Goal: Complete application form

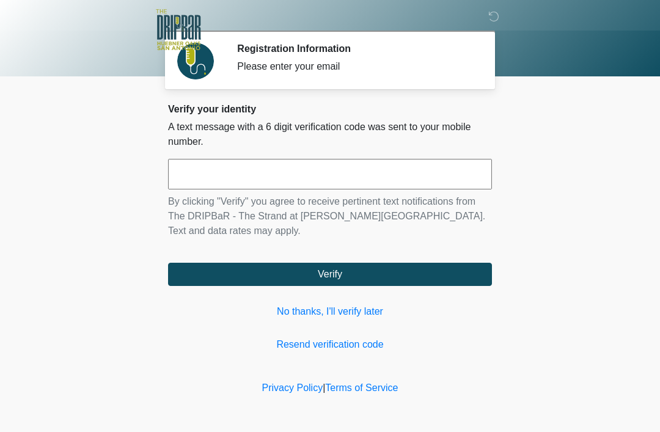
click at [450, 178] on input "text" at bounding box center [330, 174] width 324 height 31
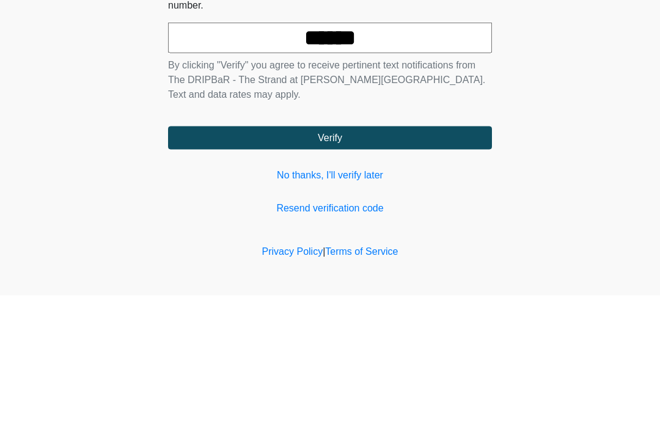
type input "******"
click at [459, 263] on button "Verify" at bounding box center [330, 274] width 324 height 23
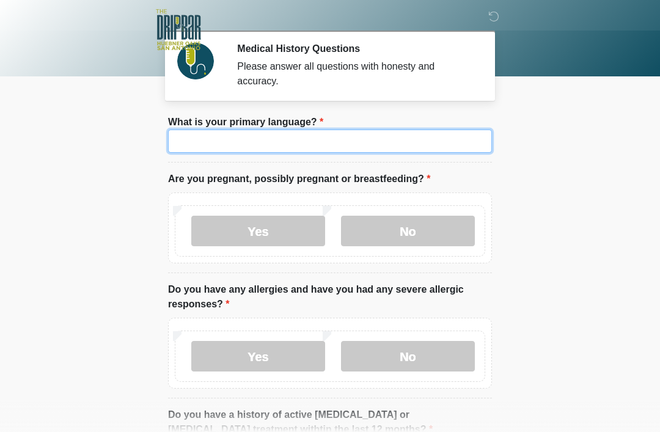
click at [352, 138] on input "What is your primary language?" at bounding box center [330, 141] width 324 height 23
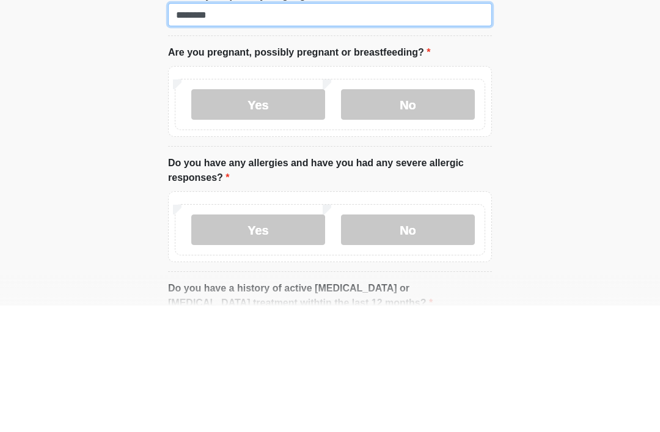
type input "*******"
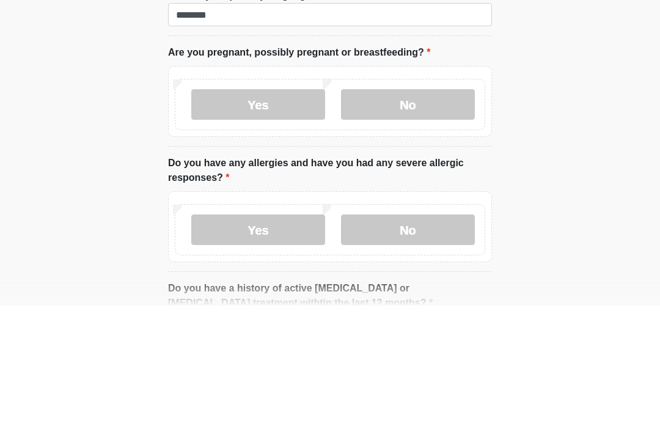
click at [434, 216] on label "No" at bounding box center [408, 231] width 134 height 31
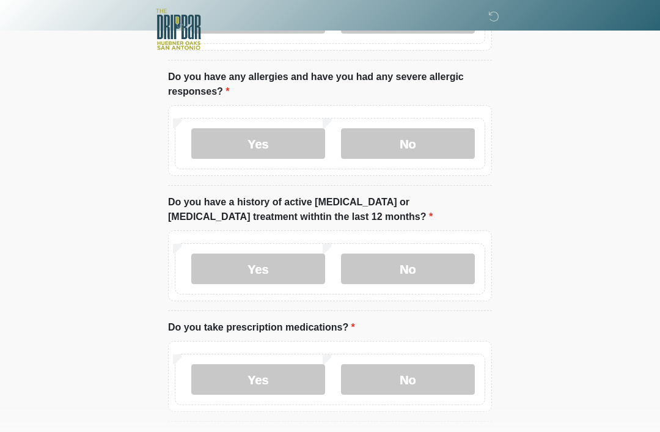
scroll to position [213, 0]
click at [431, 149] on label "No" at bounding box center [408, 143] width 134 height 31
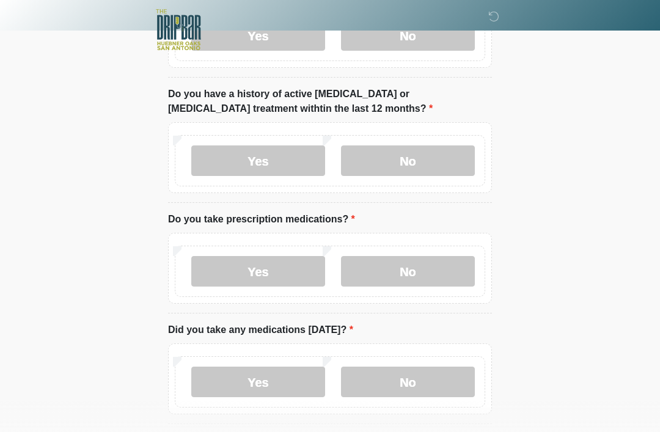
scroll to position [321, 0]
click at [459, 161] on label "No" at bounding box center [408, 160] width 134 height 31
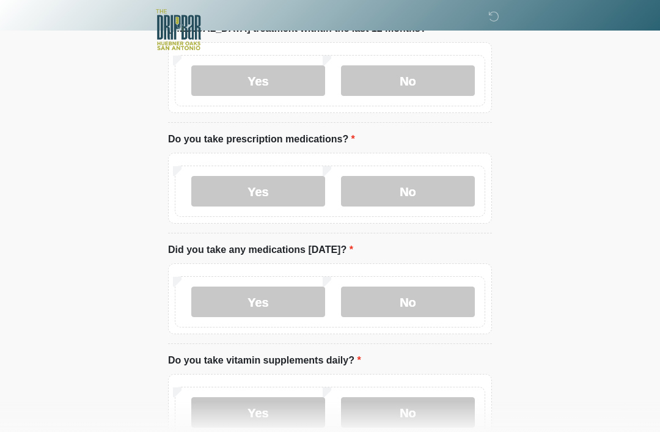
scroll to position [401, 0]
click at [461, 195] on label "No" at bounding box center [408, 190] width 134 height 31
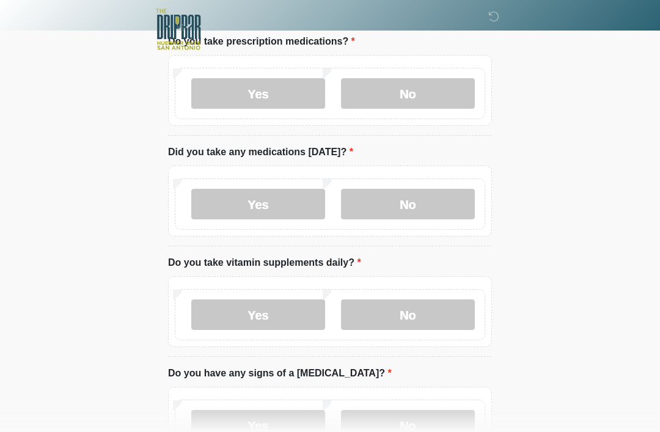
scroll to position [499, 0]
click at [445, 200] on label "No" at bounding box center [408, 204] width 134 height 31
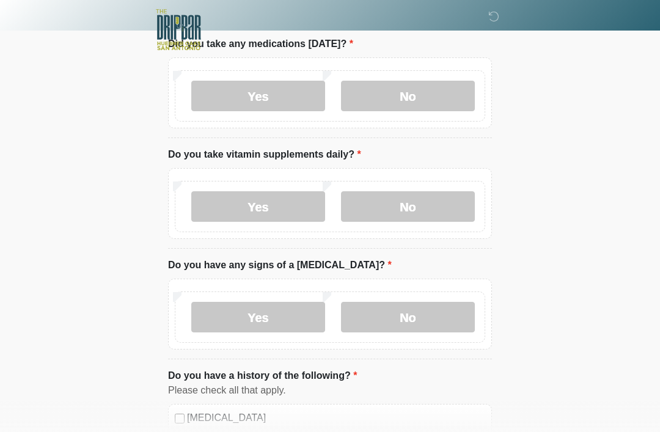
scroll to position [607, 0]
click at [430, 208] on label "No" at bounding box center [408, 206] width 134 height 31
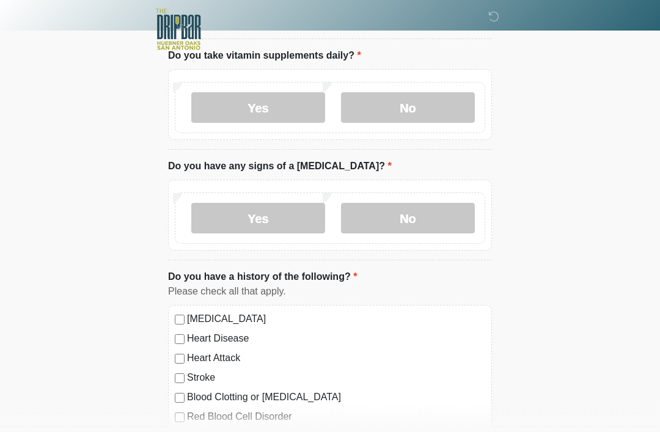
scroll to position [710, 0]
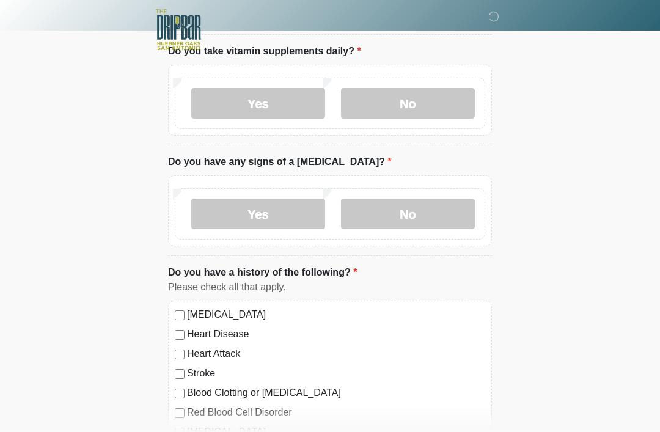
click at [429, 221] on label "No" at bounding box center [408, 214] width 134 height 31
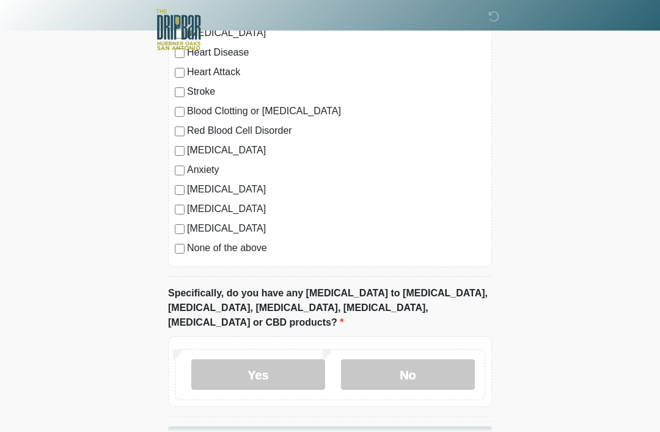
scroll to position [1018, 0]
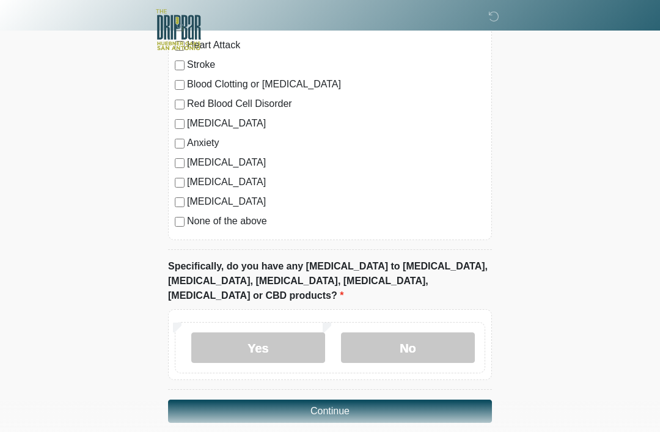
click at [430, 332] on label "No" at bounding box center [408, 347] width 134 height 31
click at [453, 400] on button "Continue" at bounding box center [330, 411] width 324 height 23
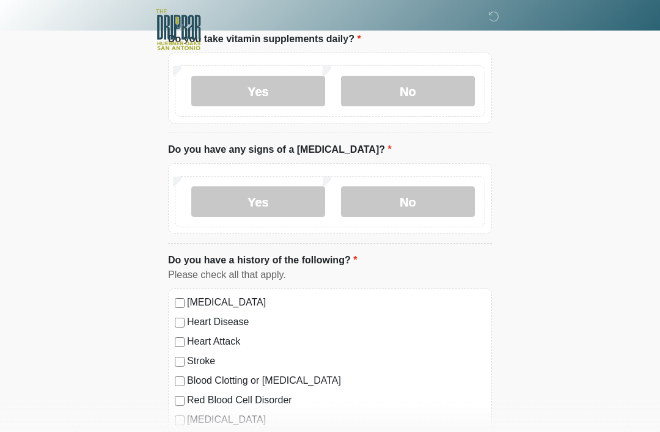
scroll to position [0, 0]
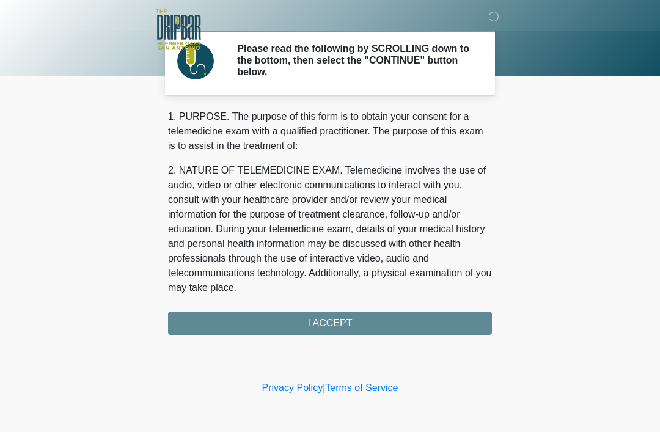
click at [447, 324] on div "1. PURPOSE. The purpose of this form is to obtain your consent for a telemedici…" at bounding box center [330, 221] width 324 height 225
click at [416, 309] on div "1. PURPOSE. The purpose of this form is to obtain your consent for a telemedici…" at bounding box center [330, 221] width 324 height 225
click at [417, 307] on div "1. PURPOSE. The purpose of this form is to obtain your consent for a telemedici…" at bounding box center [330, 221] width 324 height 225
click at [417, 332] on div "1. PURPOSE. The purpose of this form is to obtain your consent for a telemedici…" at bounding box center [330, 221] width 324 height 225
click at [418, 323] on div "1. PURPOSE. The purpose of this form is to obtain your consent for a telemedici…" at bounding box center [330, 221] width 324 height 225
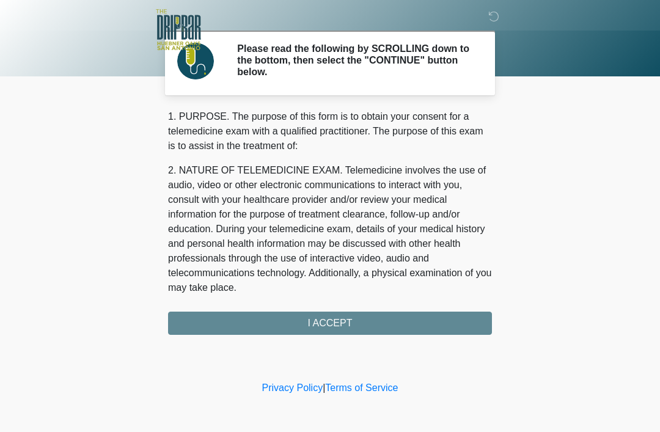
click at [358, 310] on div "1. PURPOSE. The purpose of this form is to obtain your consent for a telemedici…" at bounding box center [330, 221] width 324 height 225
click at [323, 326] on div "1. PURPOSE. The purpose of this form is to obtain your consent for a telemedici…" at bounding box center [330, 221] width 324 height 225
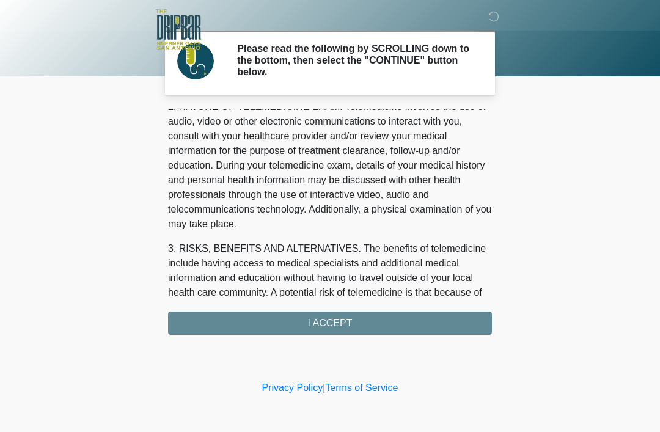
click at [345, 321] on div "1. PURPOSE. The purpose of this form is to obtain your consent for a telemedici…" at bounding box center [330, 221] width 324 height 225
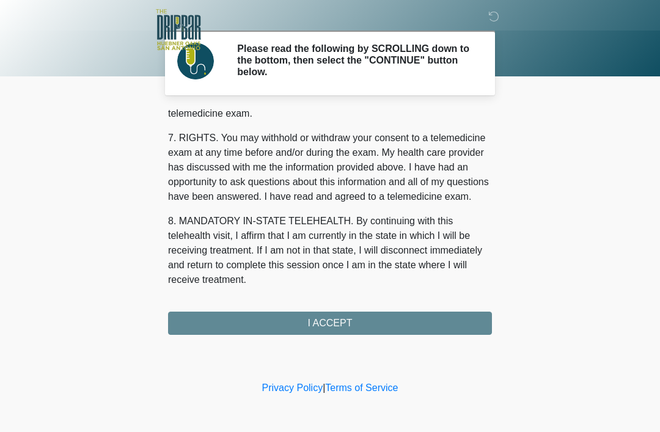
click at [319, 312] on div "1. PURPOSE. The purpose of this form is to obtain your consent for a telemedici…" at bounding box center [330, 221] width 324 height 225
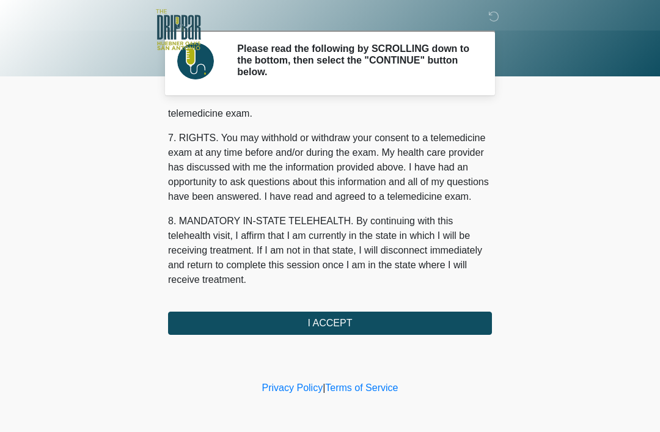
scroll to position [536, 0]
click at [357, 319] on button "I ACCEPT" at bounding box center [330, 323] width 324 height 23
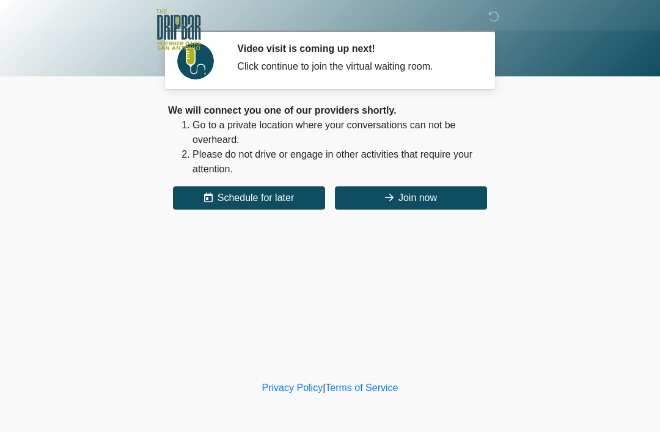
click at [279, 200] on button "Schedule for later" at bounding box center [249, 197] width 152 height 23
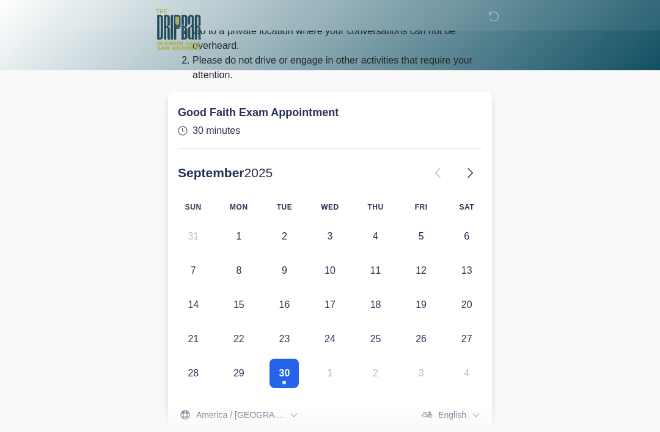
scroll to position [0, 0]
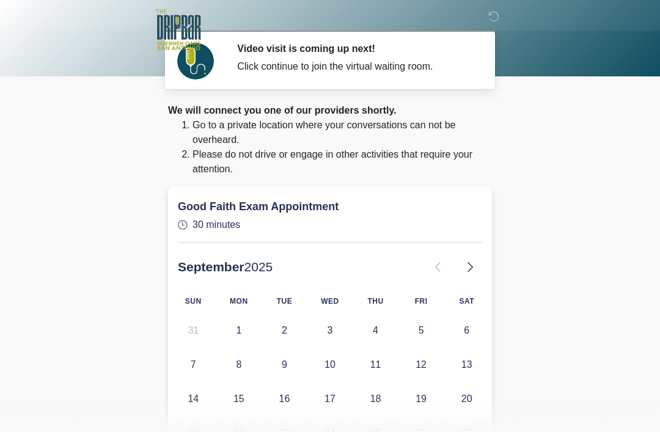
click at [489, 18] on icon at bounding box center [493, 16] width 11 height 11
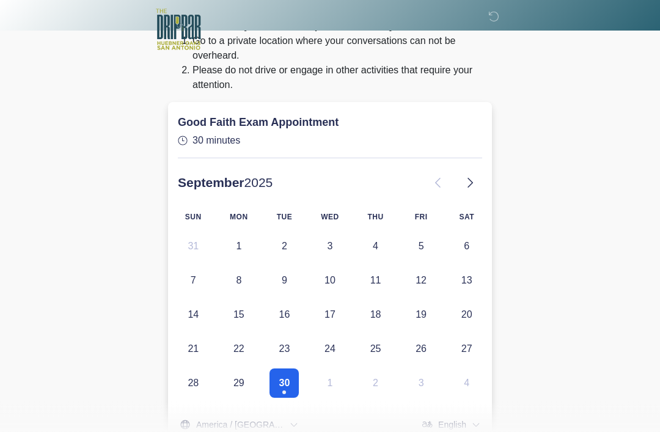
scroll to position [83, 0]
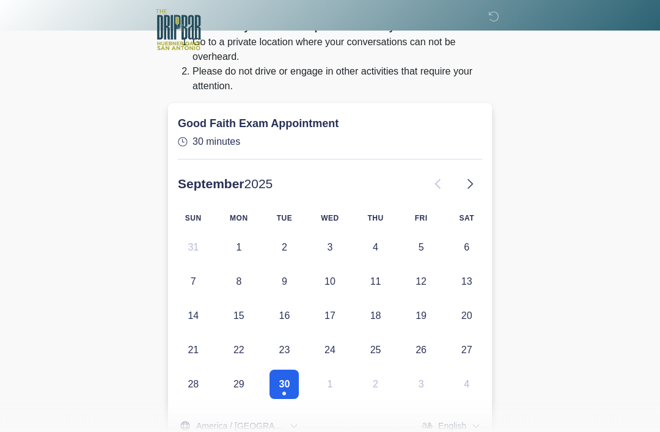
click at [288, 378] on button "30" at bounding box center [283, 384] width 29 height 29
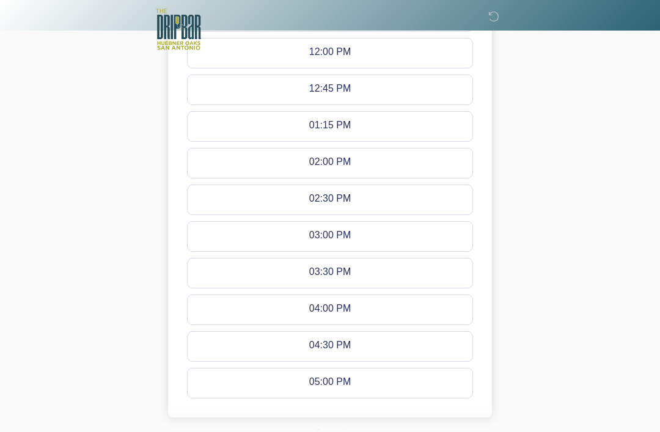
scroll to position [563, 0]
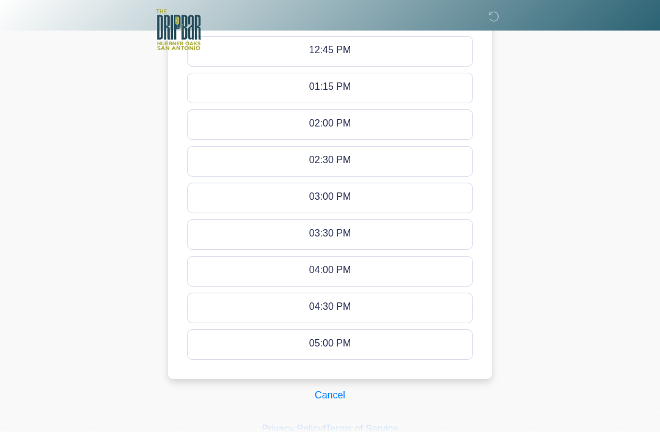
click at [329, 394] on button "Cancel" at bounding box center [330, 395] width 46 height 23
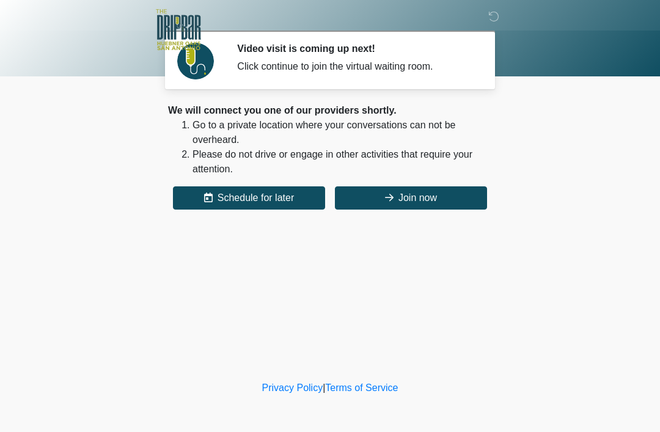
click at [444, 194] on button "Join now" at bounding box center [411, 197] width 152 height 23
